Goal: Task Accomplishment & Management: Manage account settings

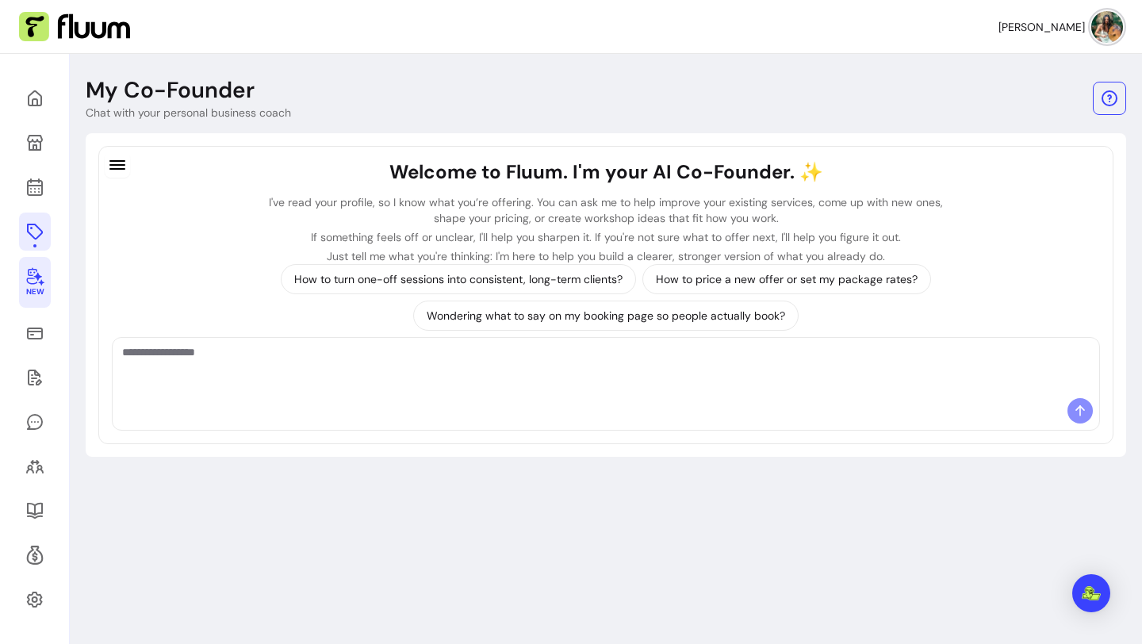
click at [30, 235] on icon at bounding box center [35, 232] width 16 height 16
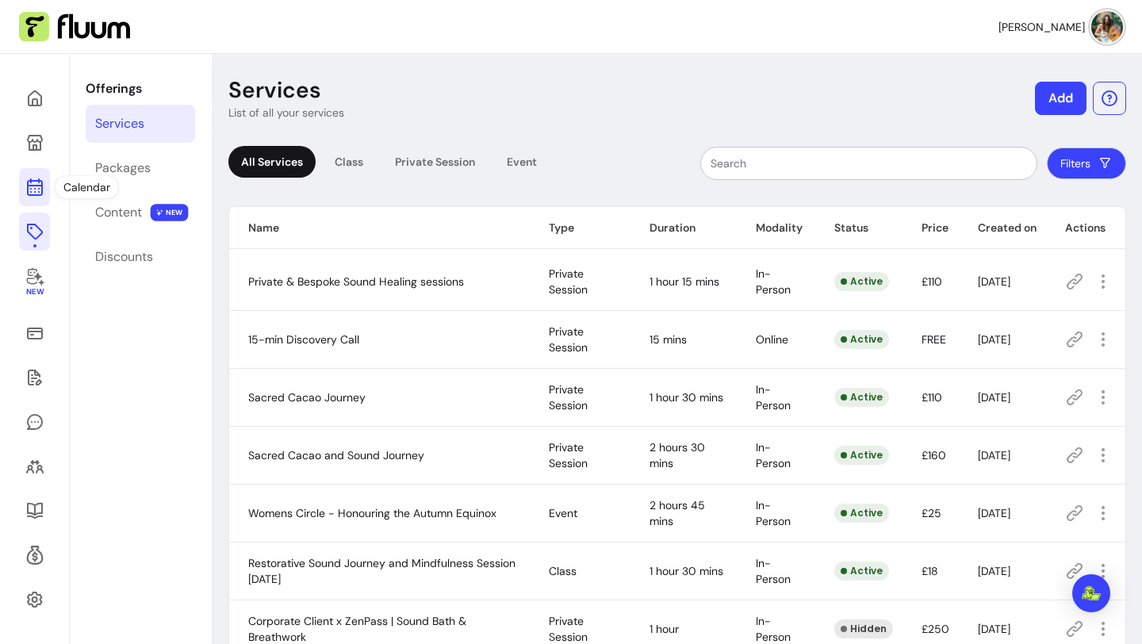
click at [36, 193] on icon at bounding box center [34, 187] width 19 height 19
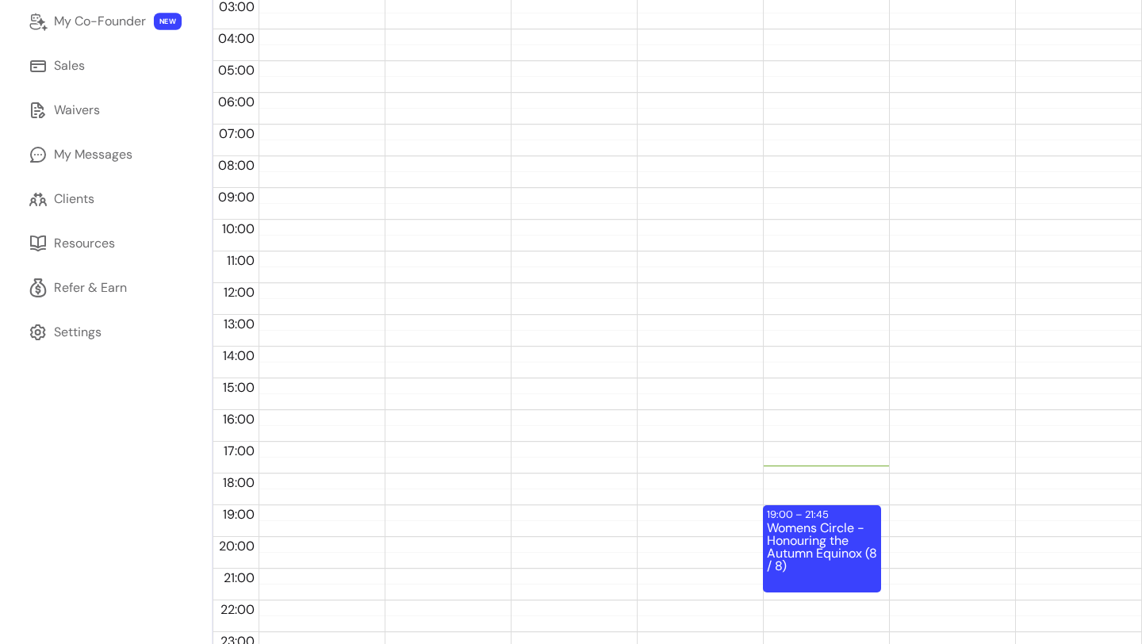
scroll to position [274, 0]
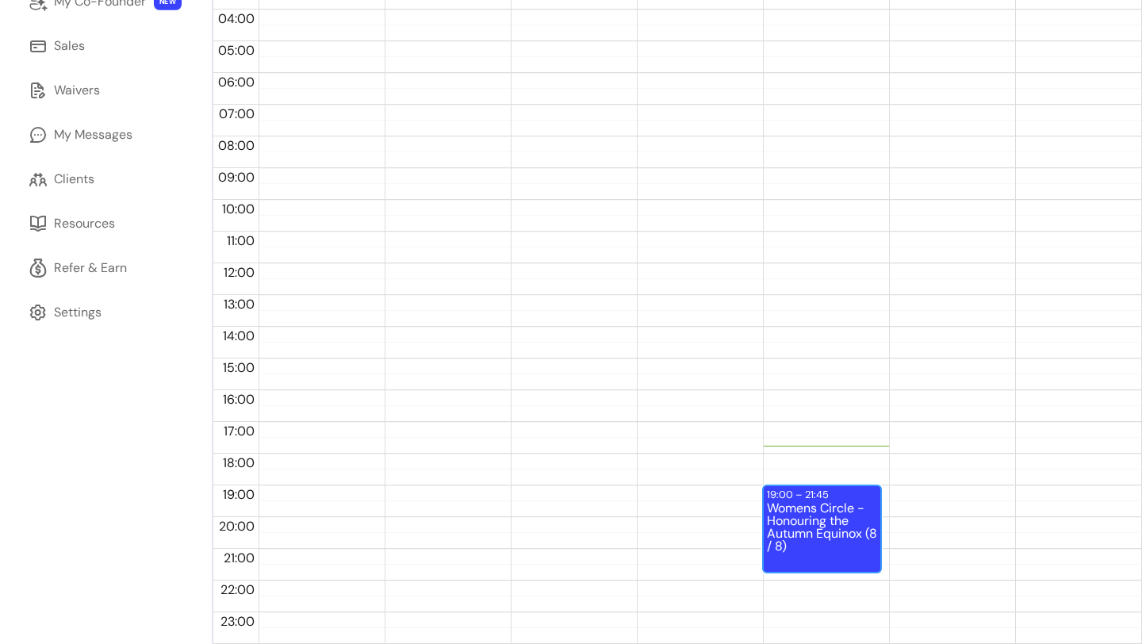
click at [819, 512] on div "Womens Circle - Honouring the Autumn Equinox (8 / 8)" at bounding box center [822, 536] width 110 height 69
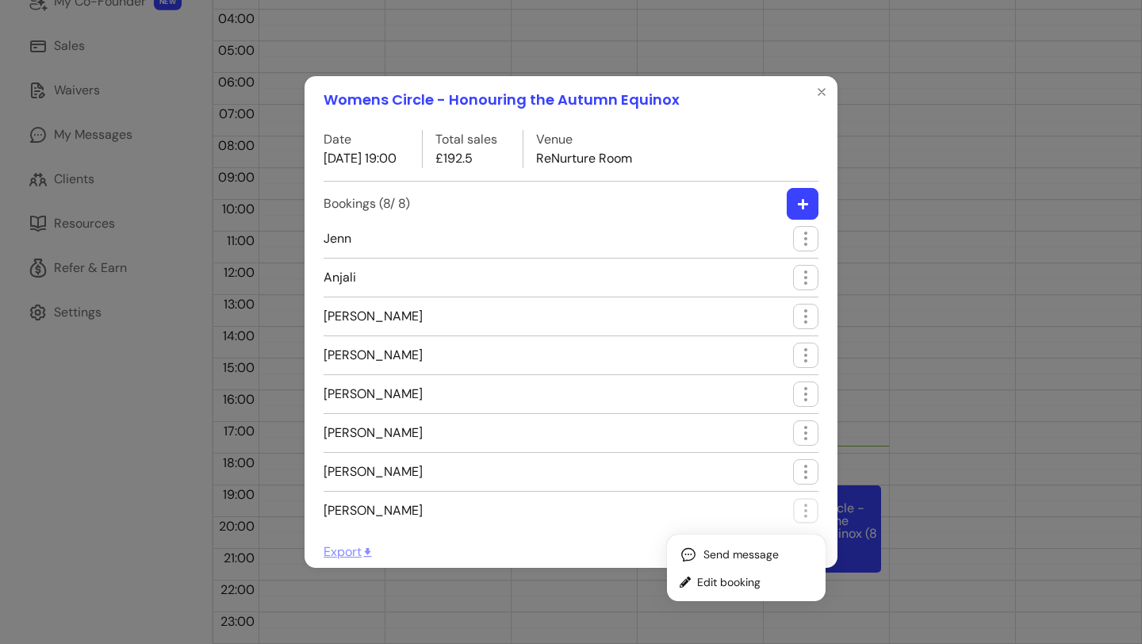
click at [656, 338] on ul "Jenn Anjali Ziggy G. J T Lynsey Shakespeare Kastur Pindolia Marie Tazeem Moledi…" at bounding box center [571, 378] width 495 height 316
click at [597, 358] on li "J T" at bounding box center [571, 359] width 495 height 33
click at [597, 359] on li "J T" at bounding box center [571, 359] width 495 height 33
